Goal: Task Accomplishment & Management: Manage account settings

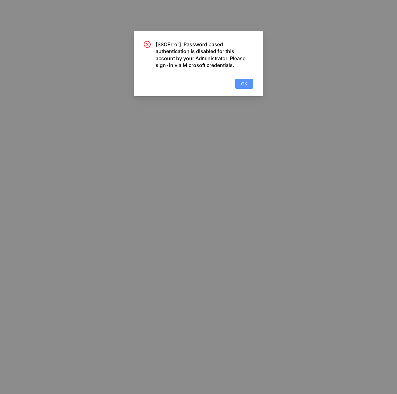
click at [246, 83] on span "OK" at bounding box center [244, 83] width 6 height 7
click at [244, 82] on span "OK" at bounding box center [244, 83] width 6 height 7
